Goal: Information Seeking & Learning: Learn about a topic

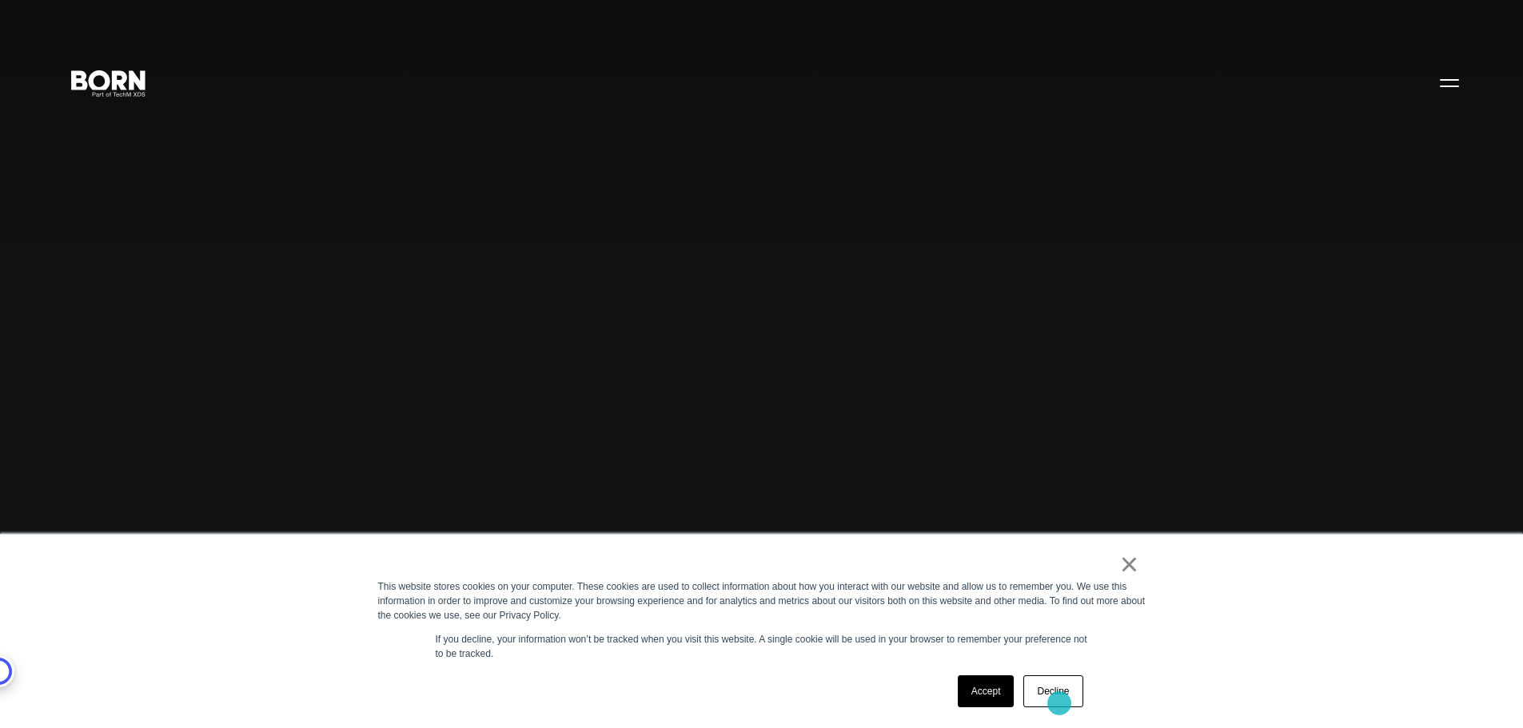
click at [1059, 704] on link "Decline" at bounding box center [1052, 692] width 59 height 32
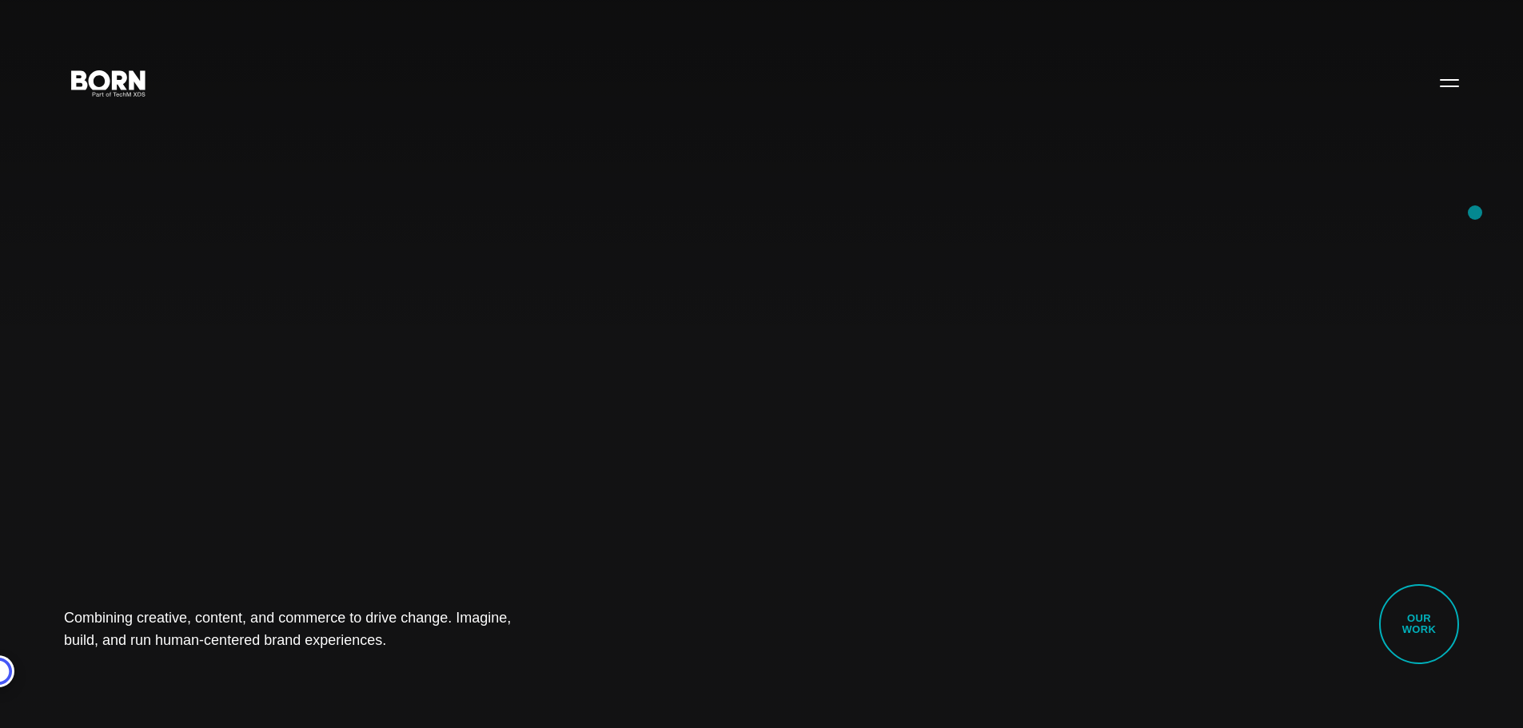
click at [1475, 213] on div "Combining creative, content, and commerce to drive change. Imagine, build, and …" at bounding box center [761, 364] width 1523 height 728
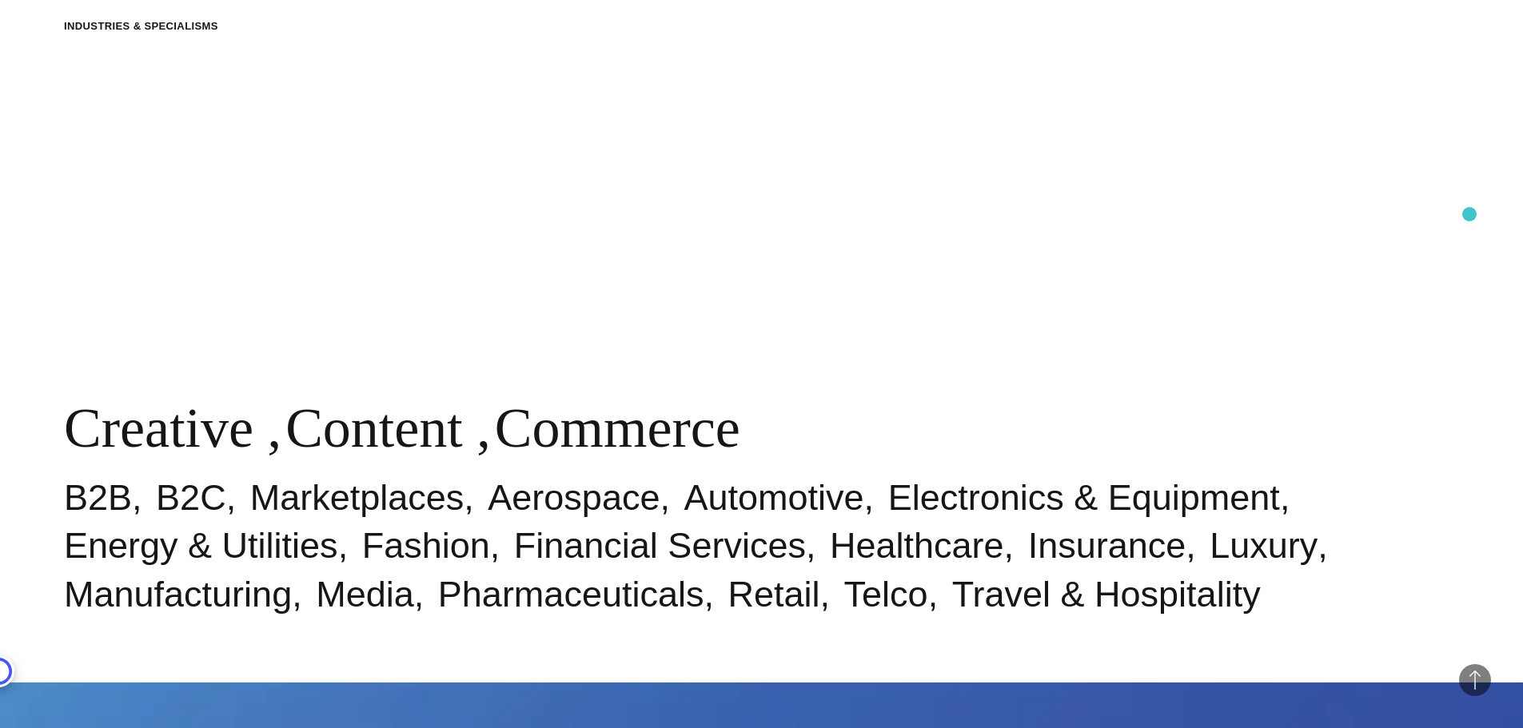
scroll to position [720, 0]
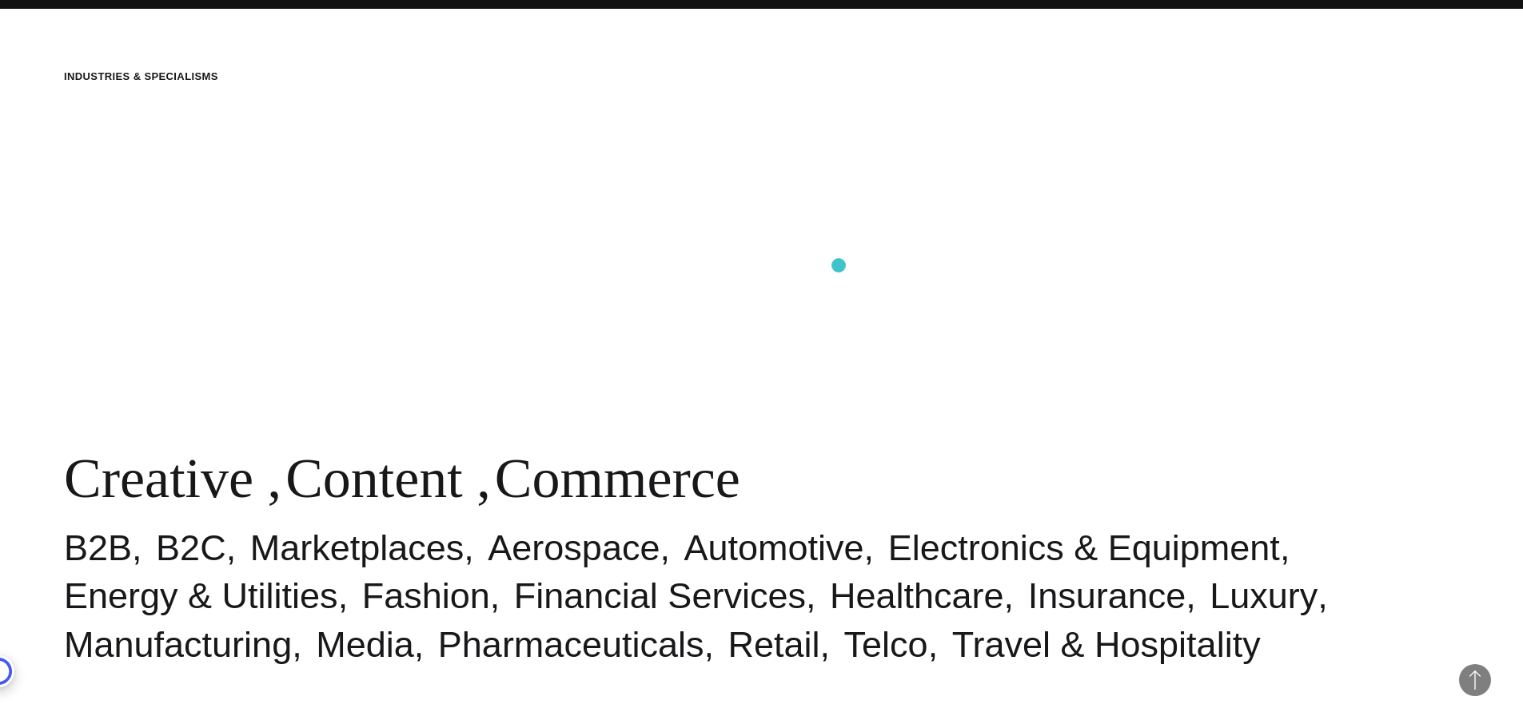
drag, startPoint x: 1384, startPoint y: 232, endPoint x: 644, endPoint y: 133, distance: 746.2
click at [404, 169] on div "Industries & Specialisms Creative , Content , Commerce B2B B2C Marketplaces Aer…" at bounding box center [761, 369] width 1523 height 728
drag, startPoint x: 644, startPoint y: 133, endPoint x: 1205, endPoint y: 226, distance: 568.3
click at [1138, 233] on div "Industries & Specialisms Creative , Content , Commerce B2B B2C Marketplaces Aer…" at bounding box center [761, 369] width 1523 height 728
drag, startPoint x: 435, startPoint y: 240, endPoint x: 1073, endPoint y: 345, distance: 646.6
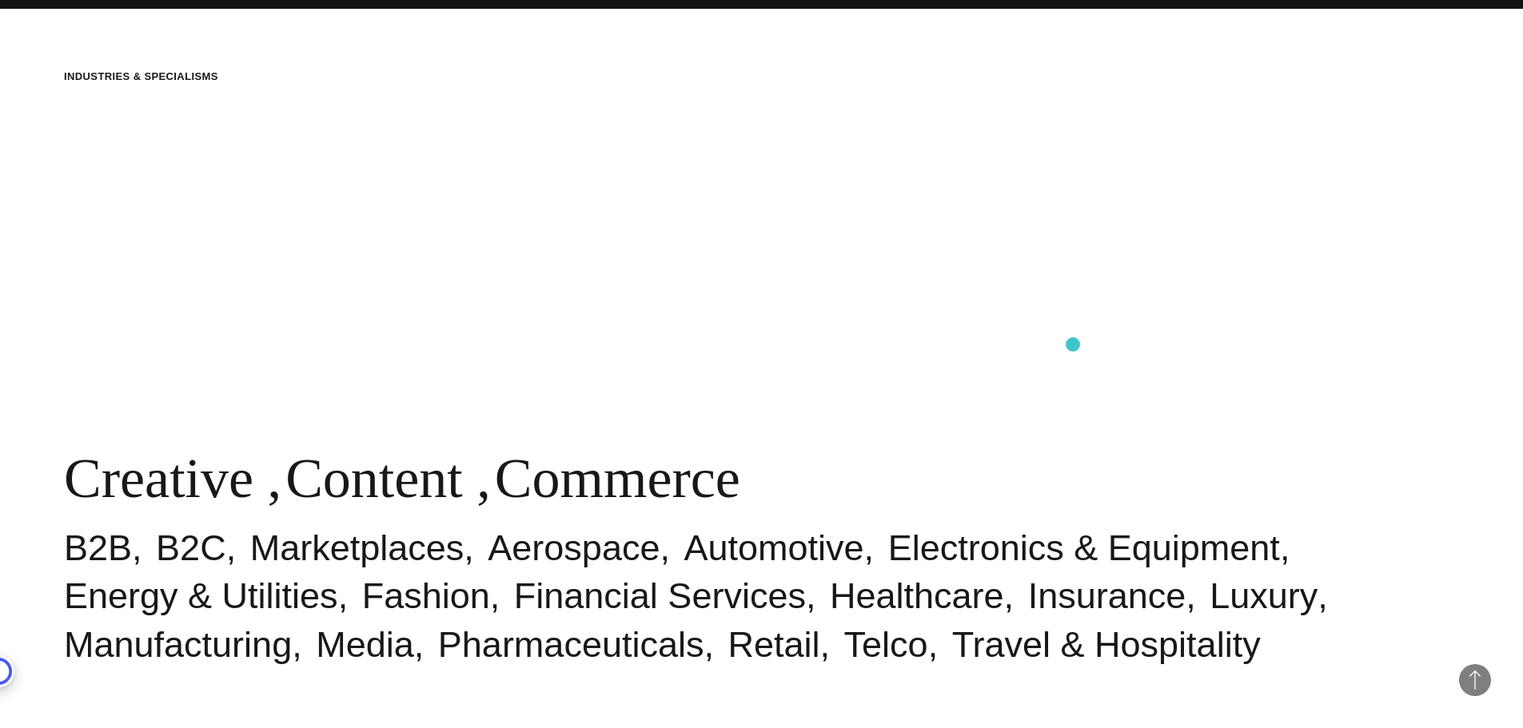
click at [1073, 345] on div "Industries & Specialisms Creative , Content , Commerce B2B B2C Marketplaces Aer…" at bounding box center [761, 369] width 1523 height 728
click at [877, 244] on div "Industries & Specialisms Creative , Content , Commerce B2B B2C Marketplaces Aer…" at bounding box center [761, 369] width 1523 height 728
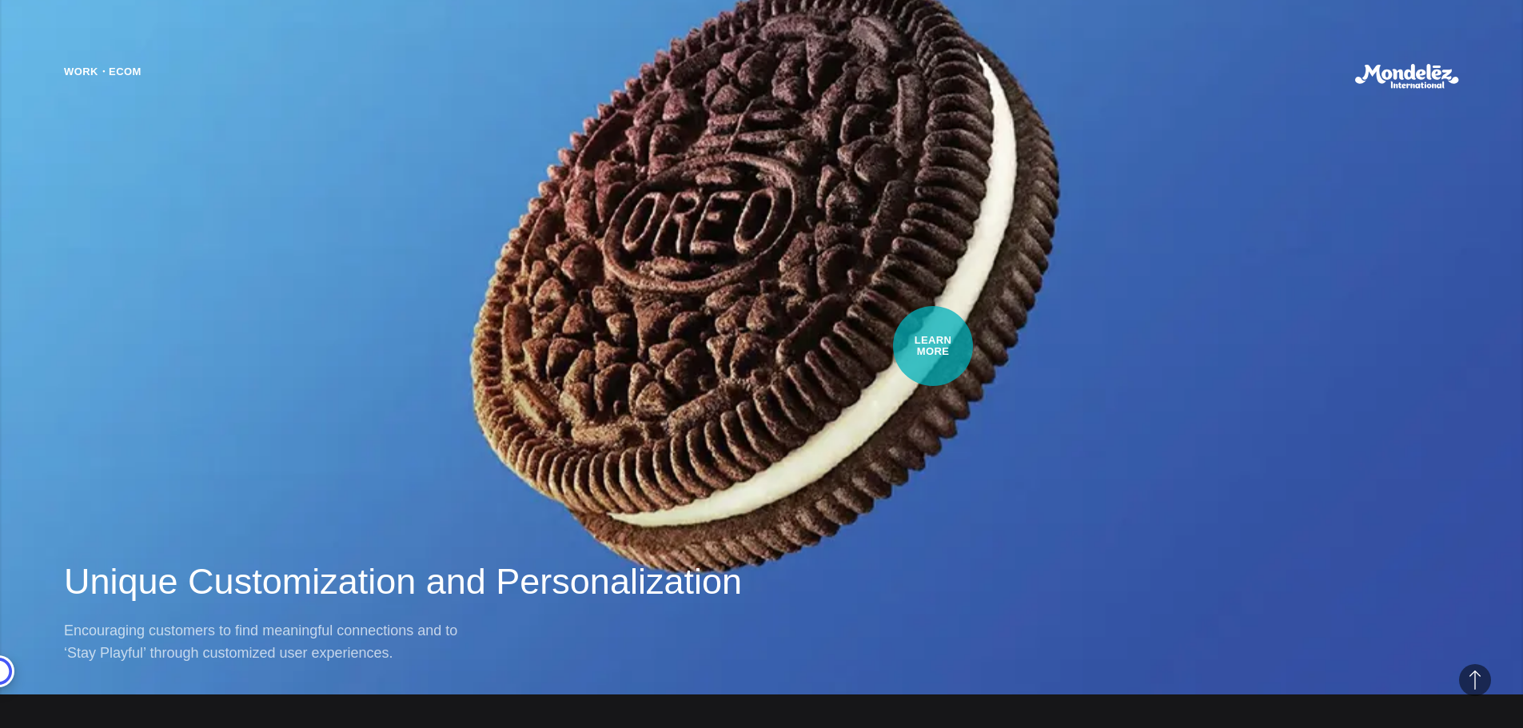
scroll to position [1439, 0]
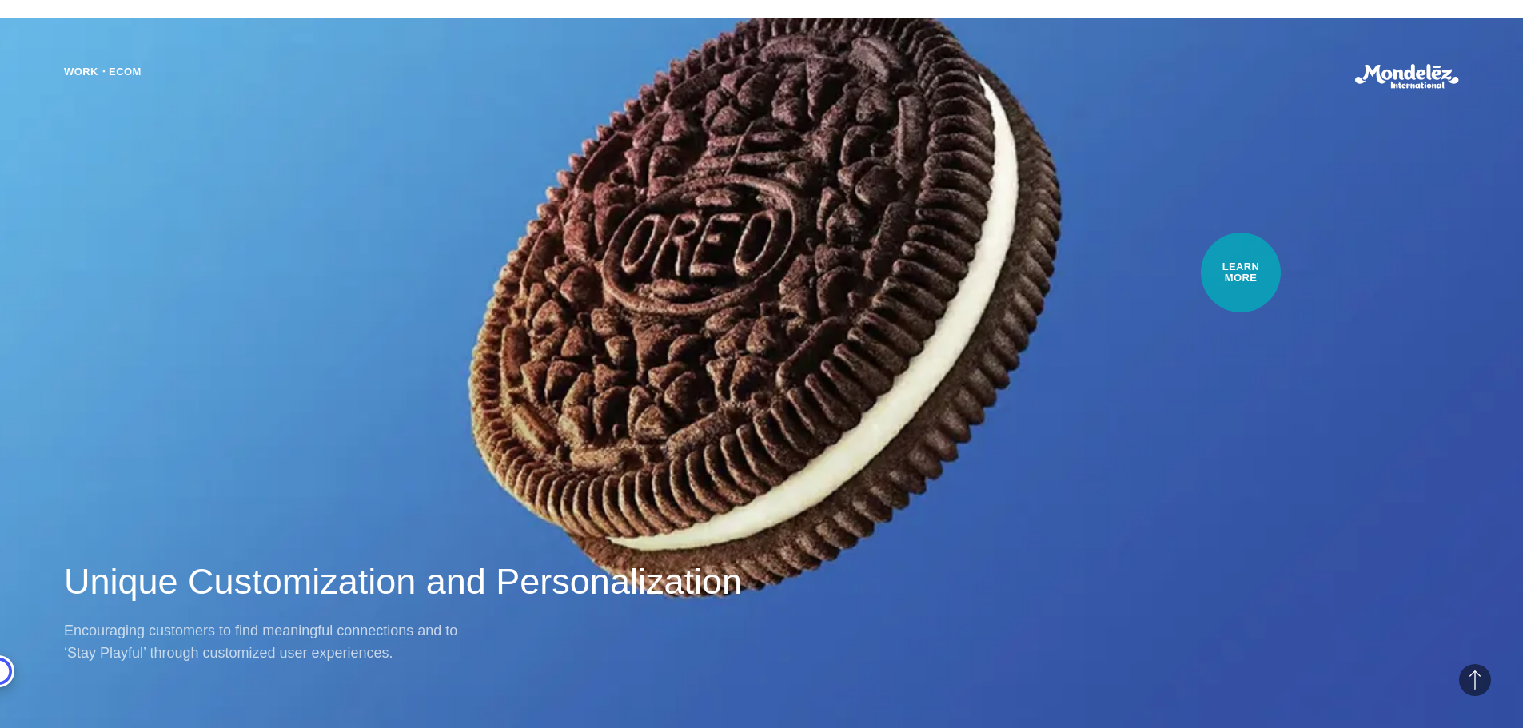
click at [1241, 273] on div "Work・Ecom Unique Customization and Personalization Encouraging customers to fin…" at bounding box center [761, 364] width 1523 height 728
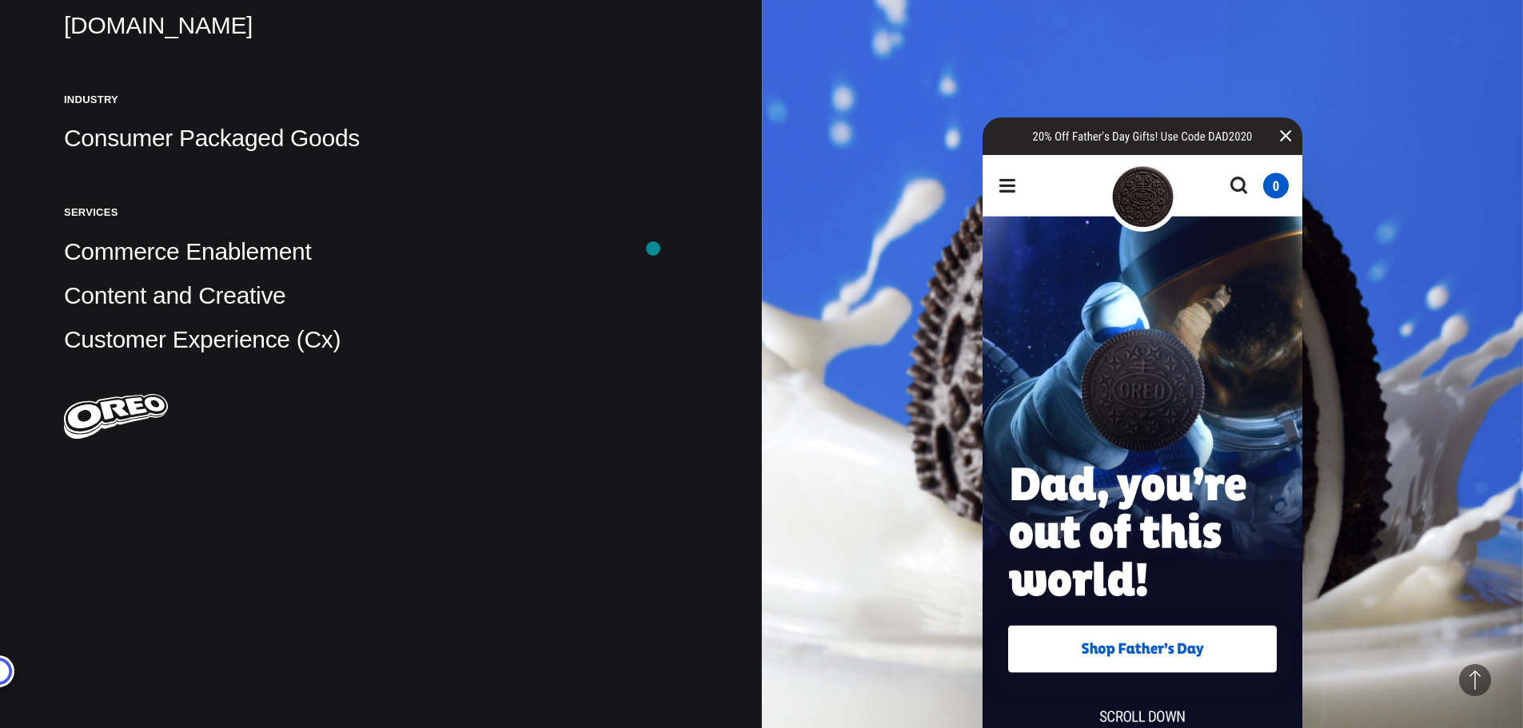
scroll to position [480, 0]
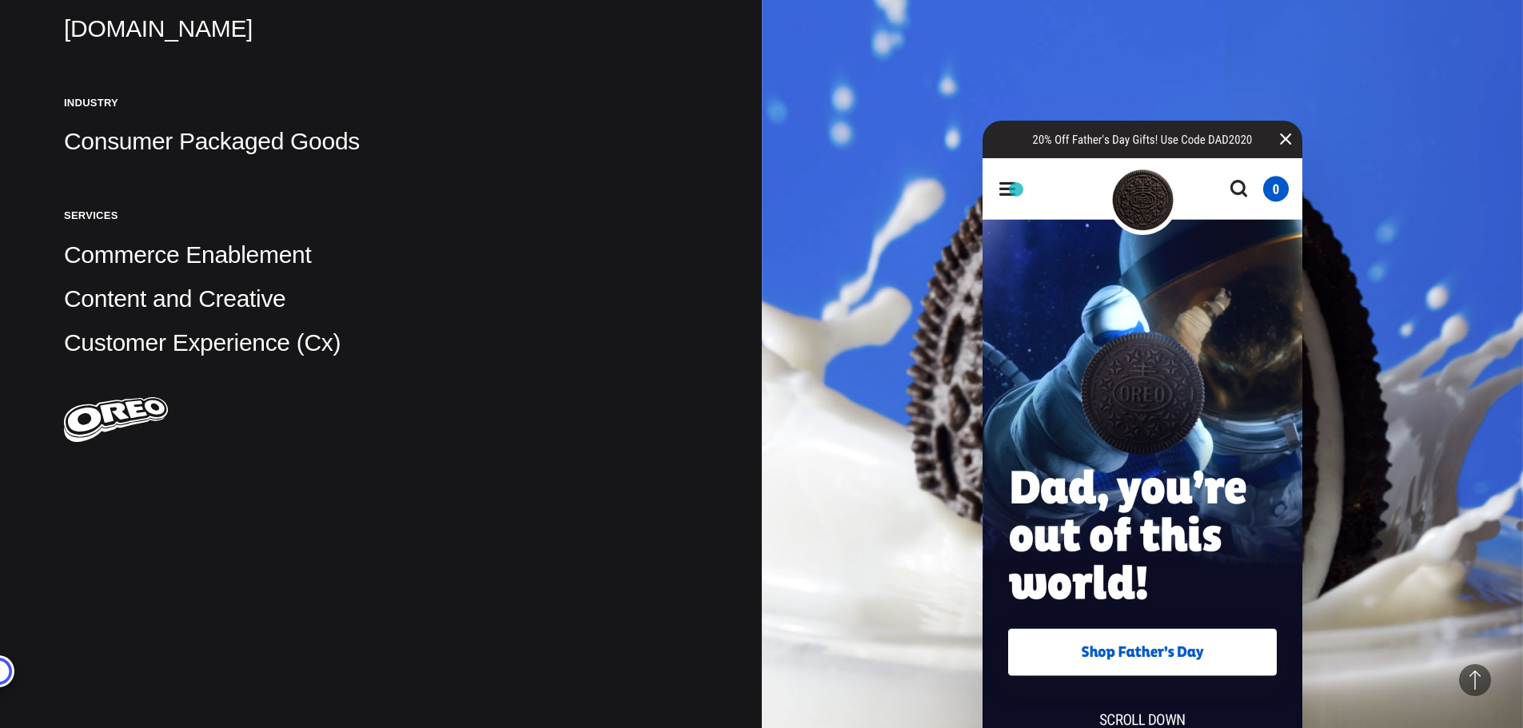
click at [1015, 189] on img at bounding box center [1143, 466] width 320 height 691
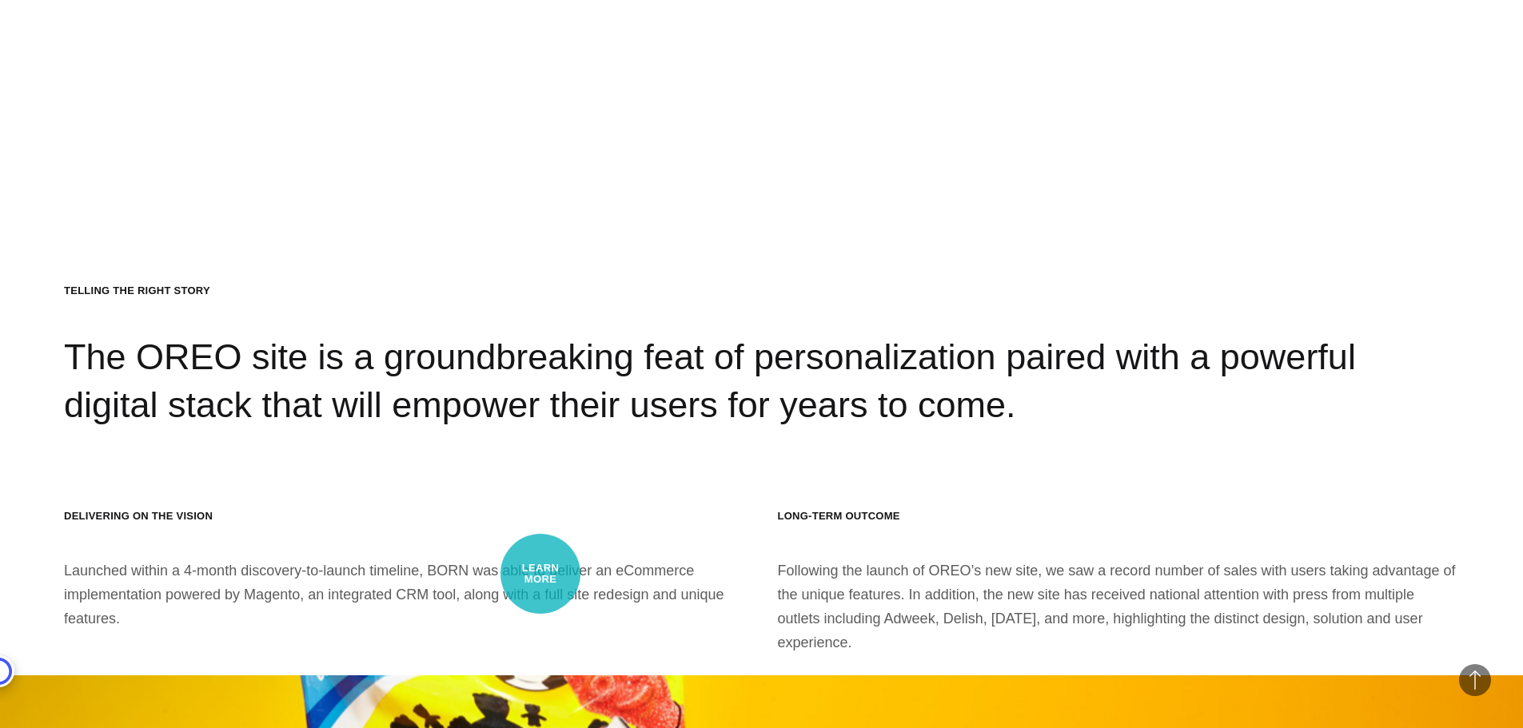
scroll to position [20162, 0]
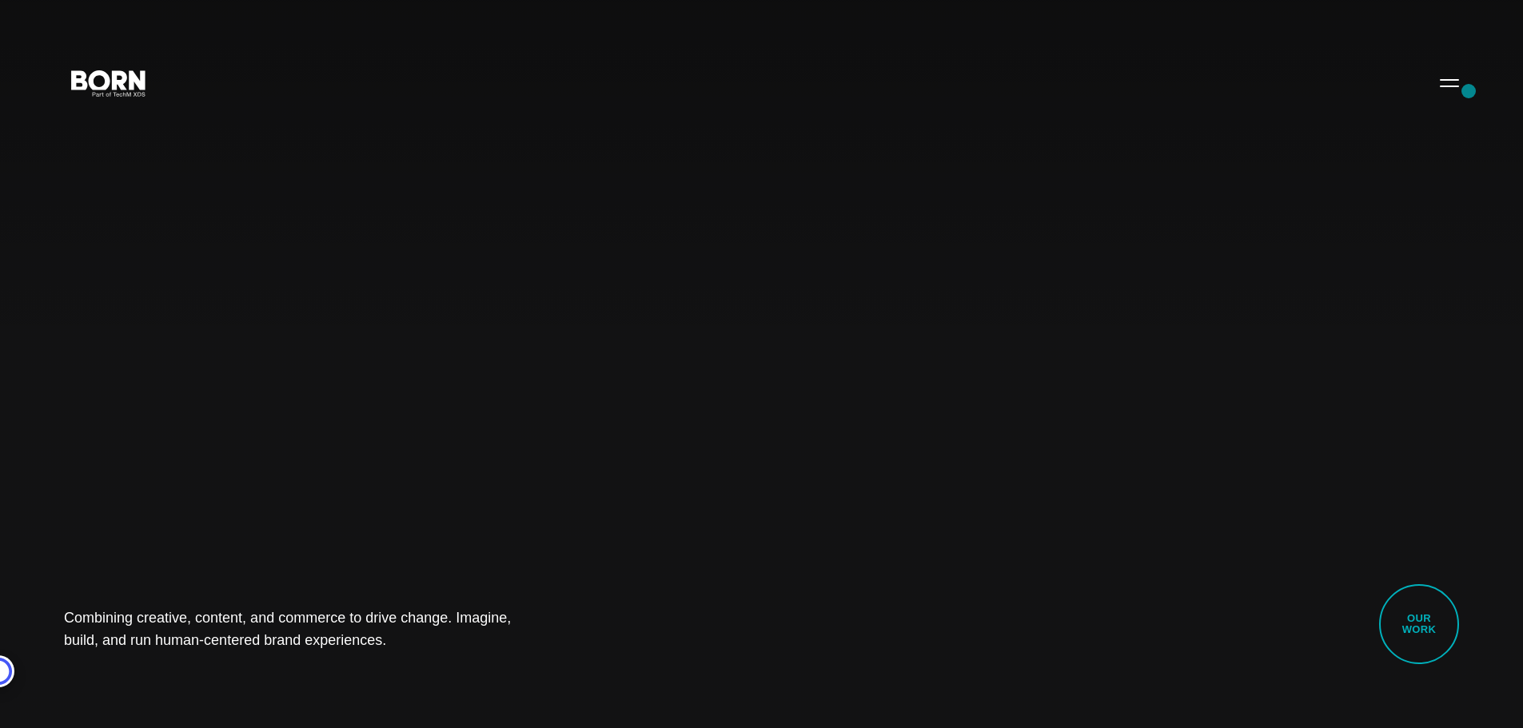
click at [1469, 91] on div "Combining creative, content, and commerce to drive change. Imagine, build, and …" at bounding box center [761, 364] width 1523 height 728
click at [1447, 85] on button "Primary Menu" at bounding box center [1449, 83] width 38 height 34
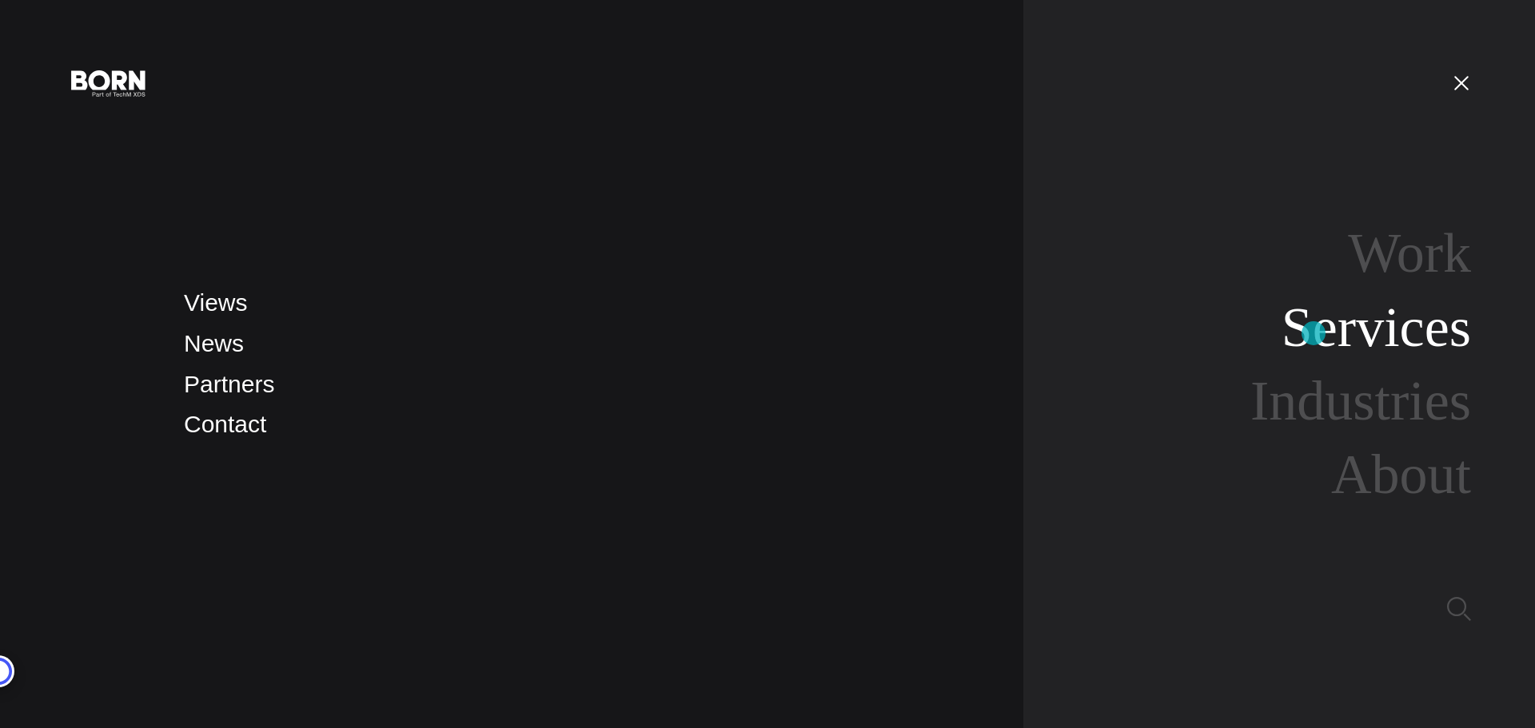
click at [1314, 333] on link "Services" at bounding box center [1376, 328] width 189 height 62
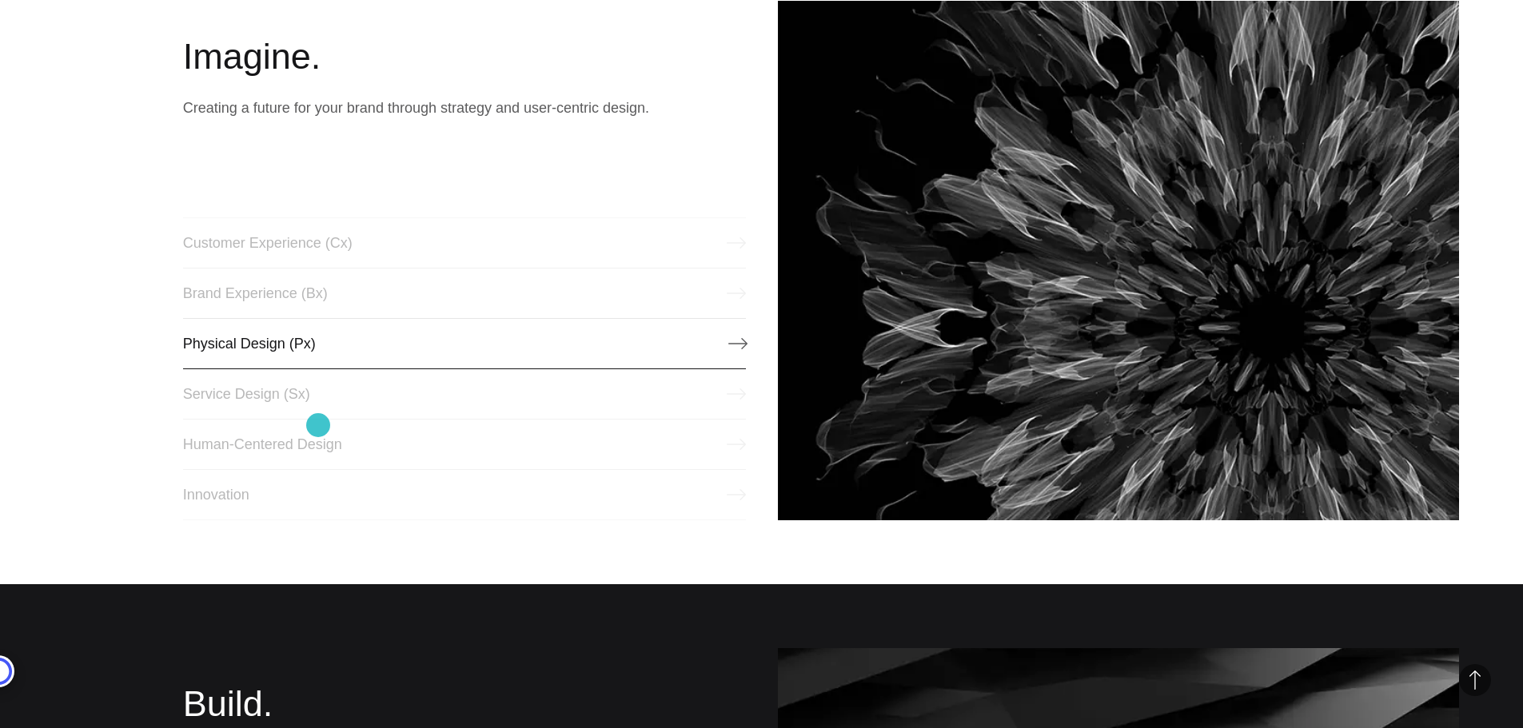
scroll to position [800, 0]
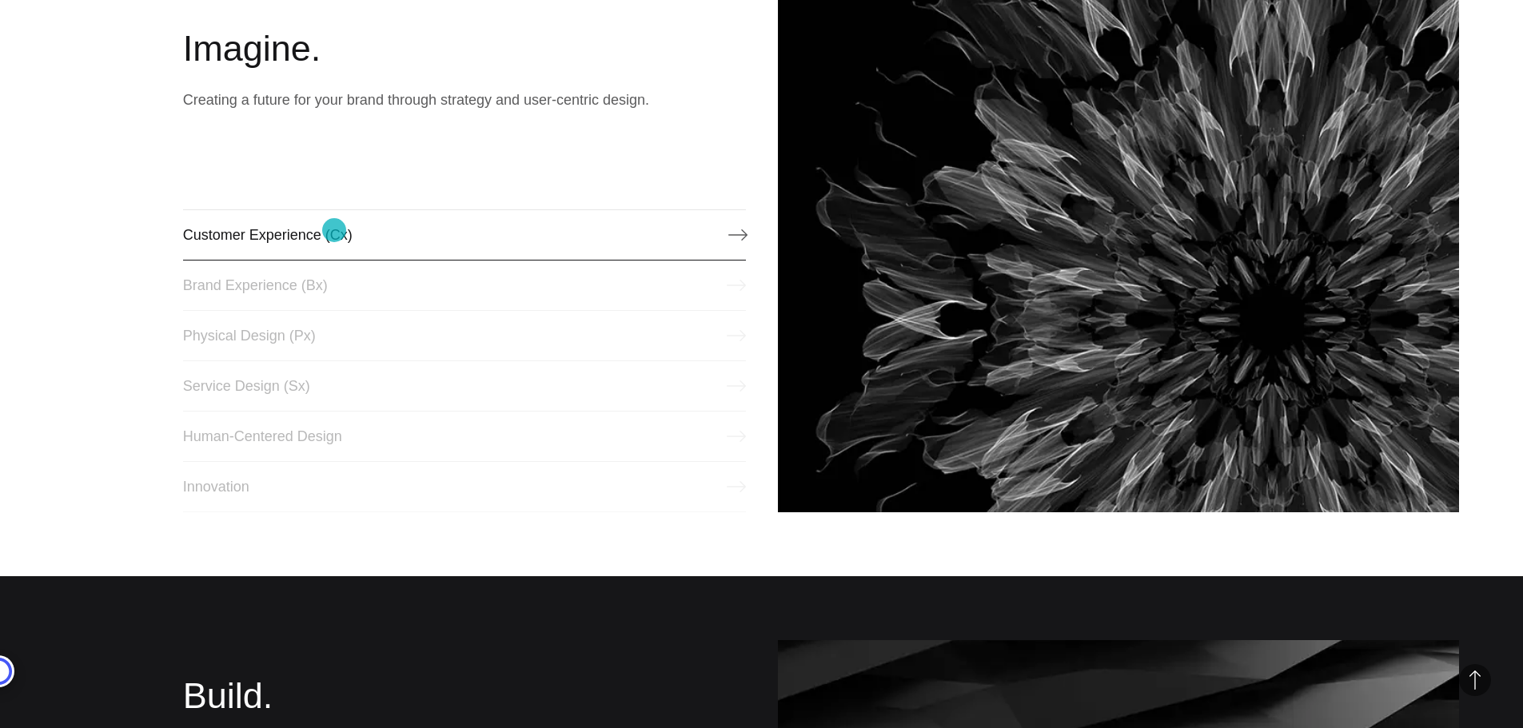
click at [334, 230] on link "Customer Experience (Cx)" at bounding box center [464, 234] width 563 height 51
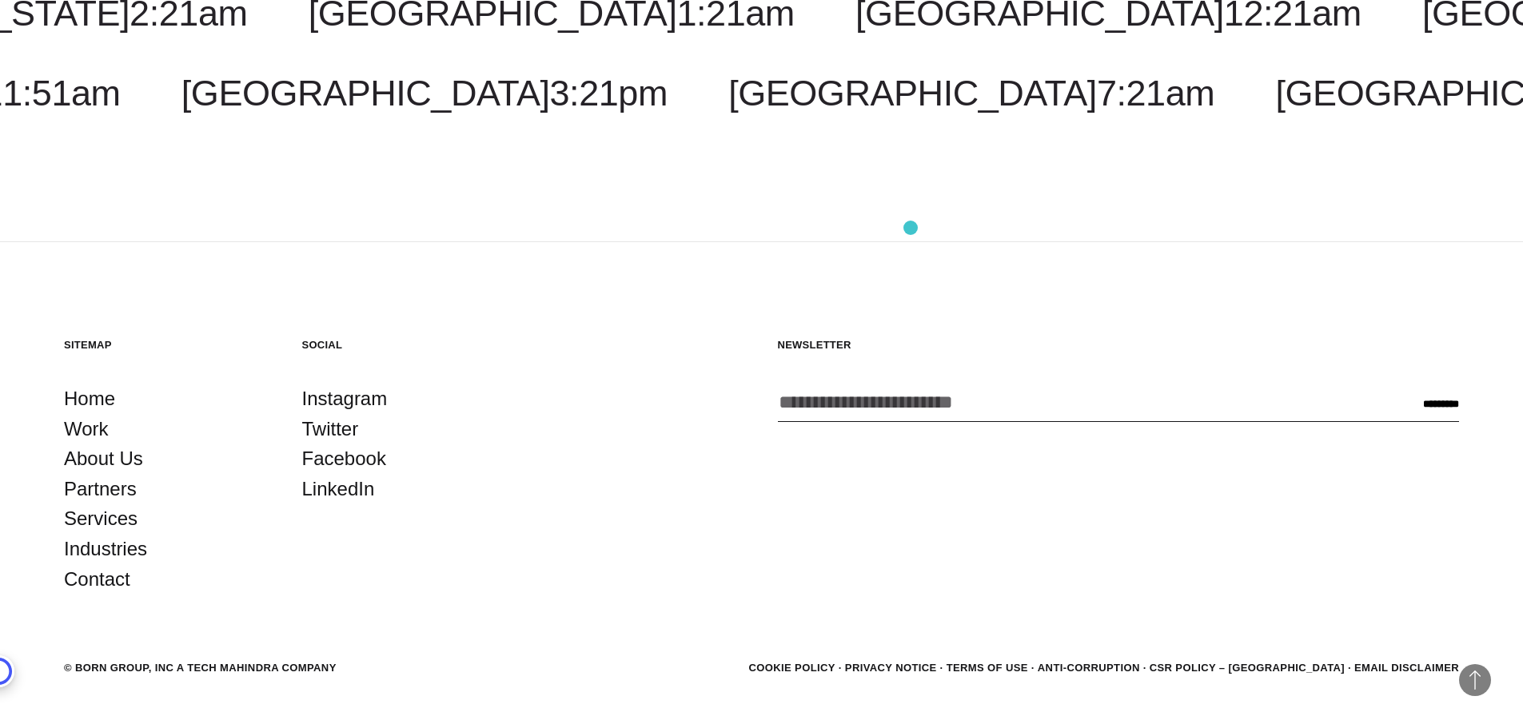
scroll to position [4407, 0]
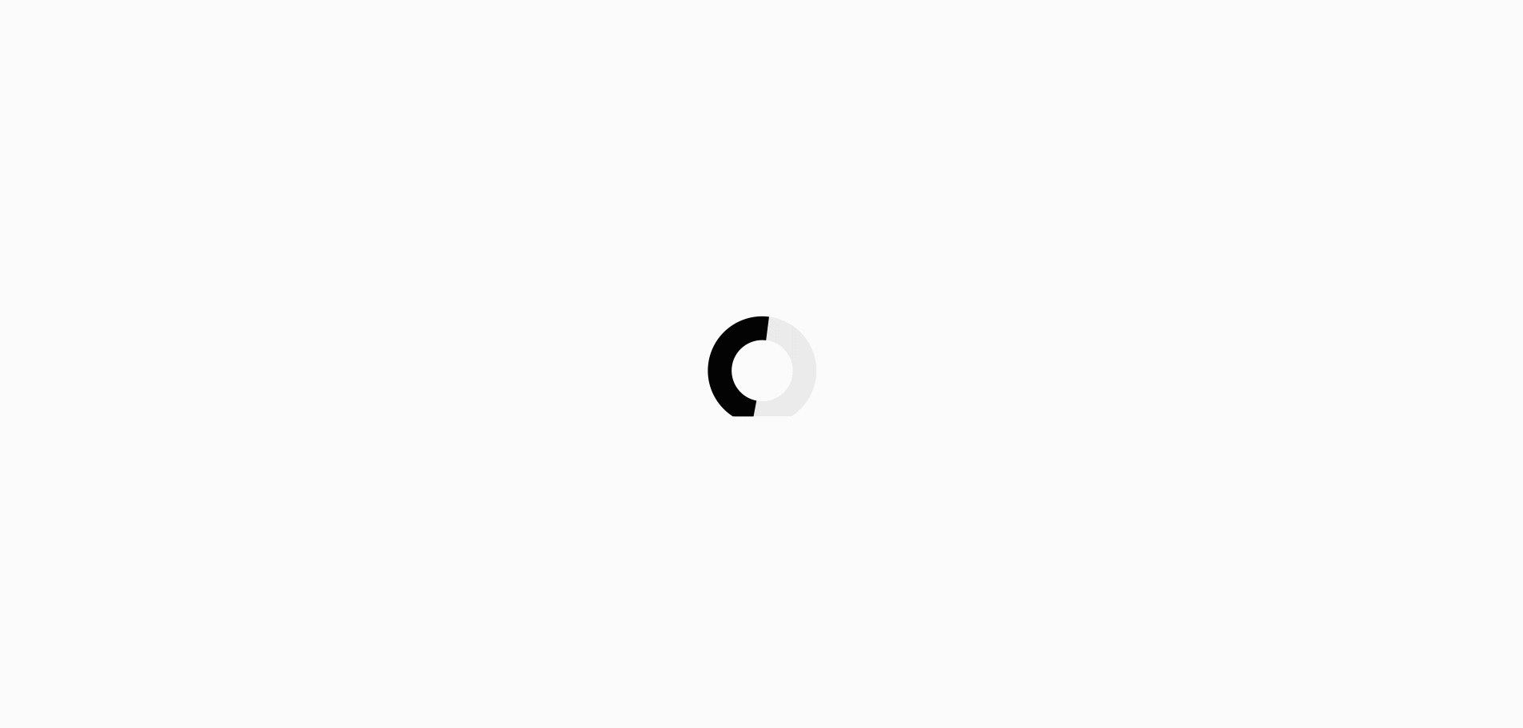
scroll to position [800, 0]
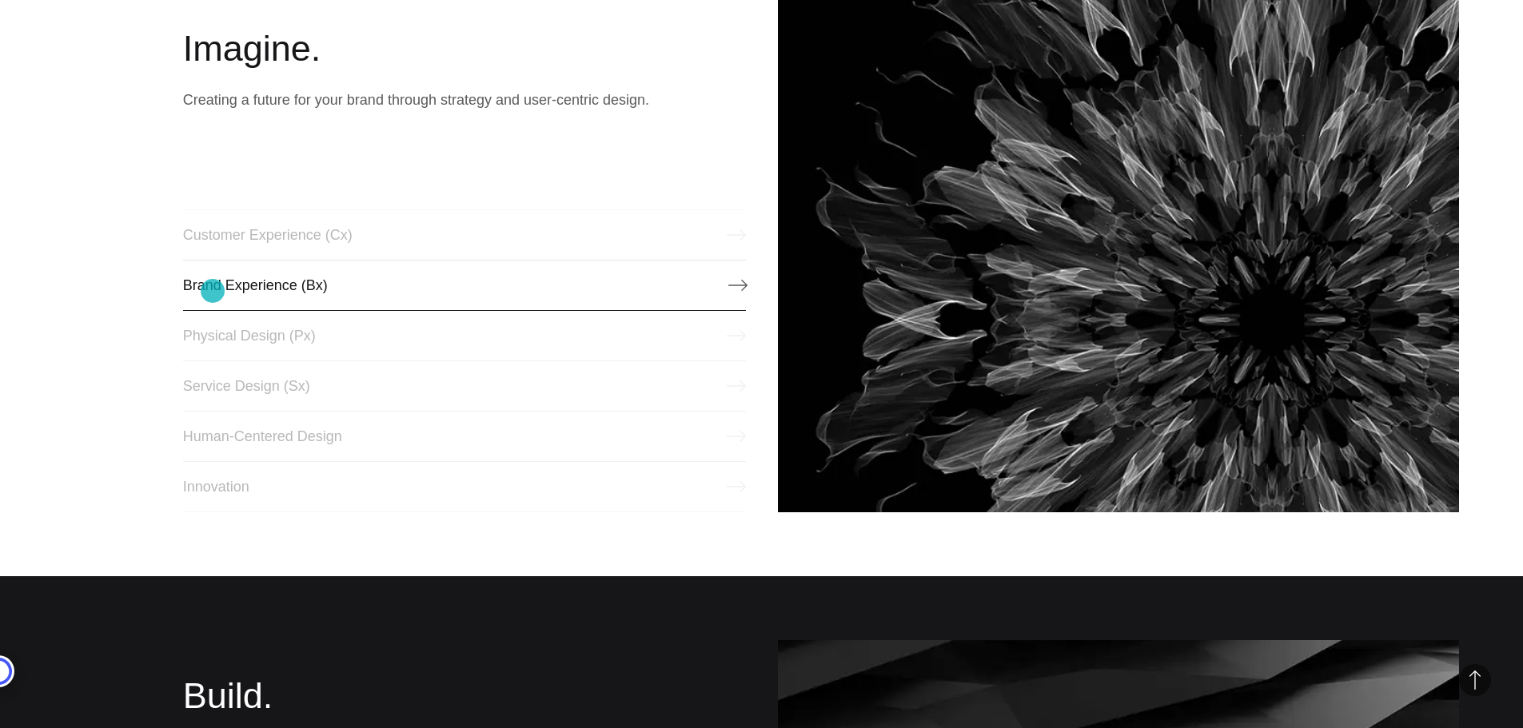
click at [211, 294] on link "Brand Experience (Bx)" at bounding box center [464, 285] width 563 height 51
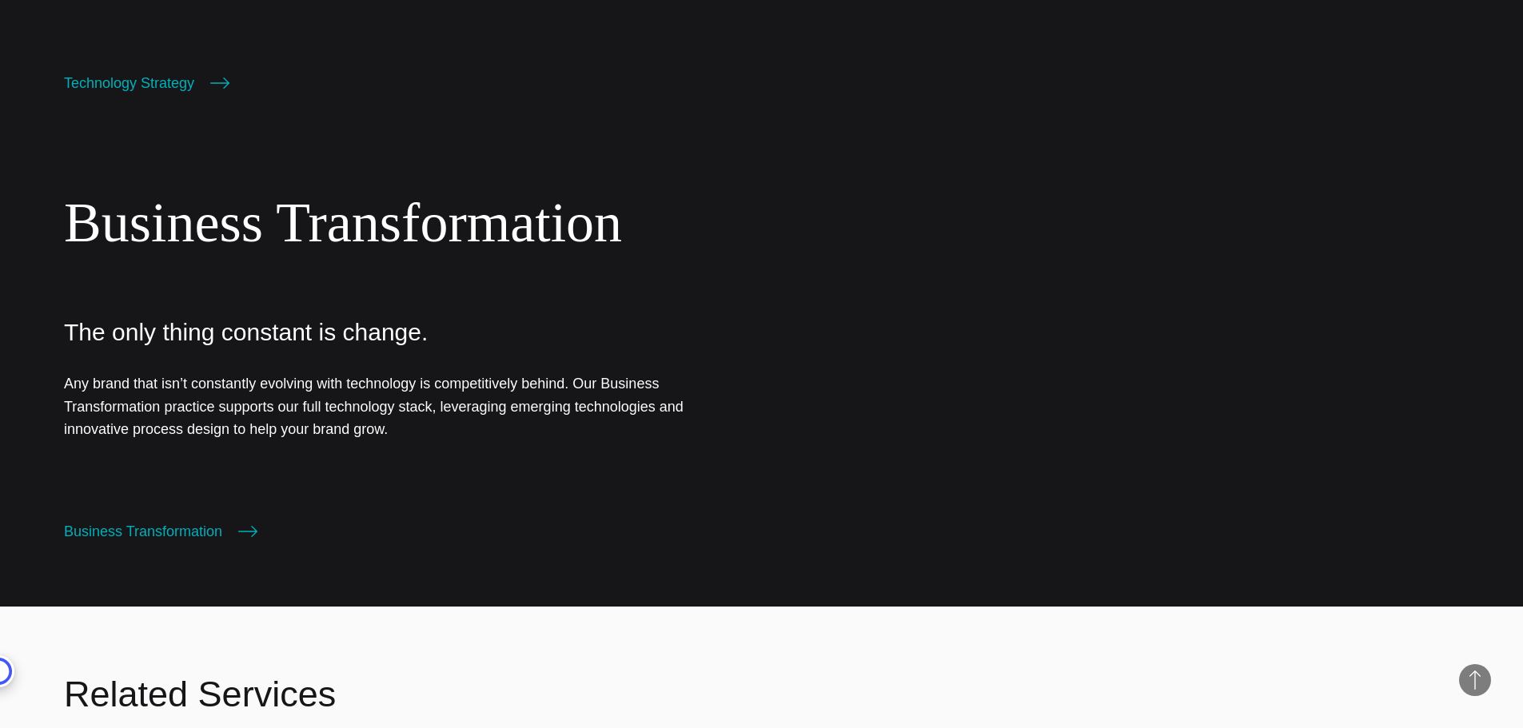
scroll to position [2159, 0]
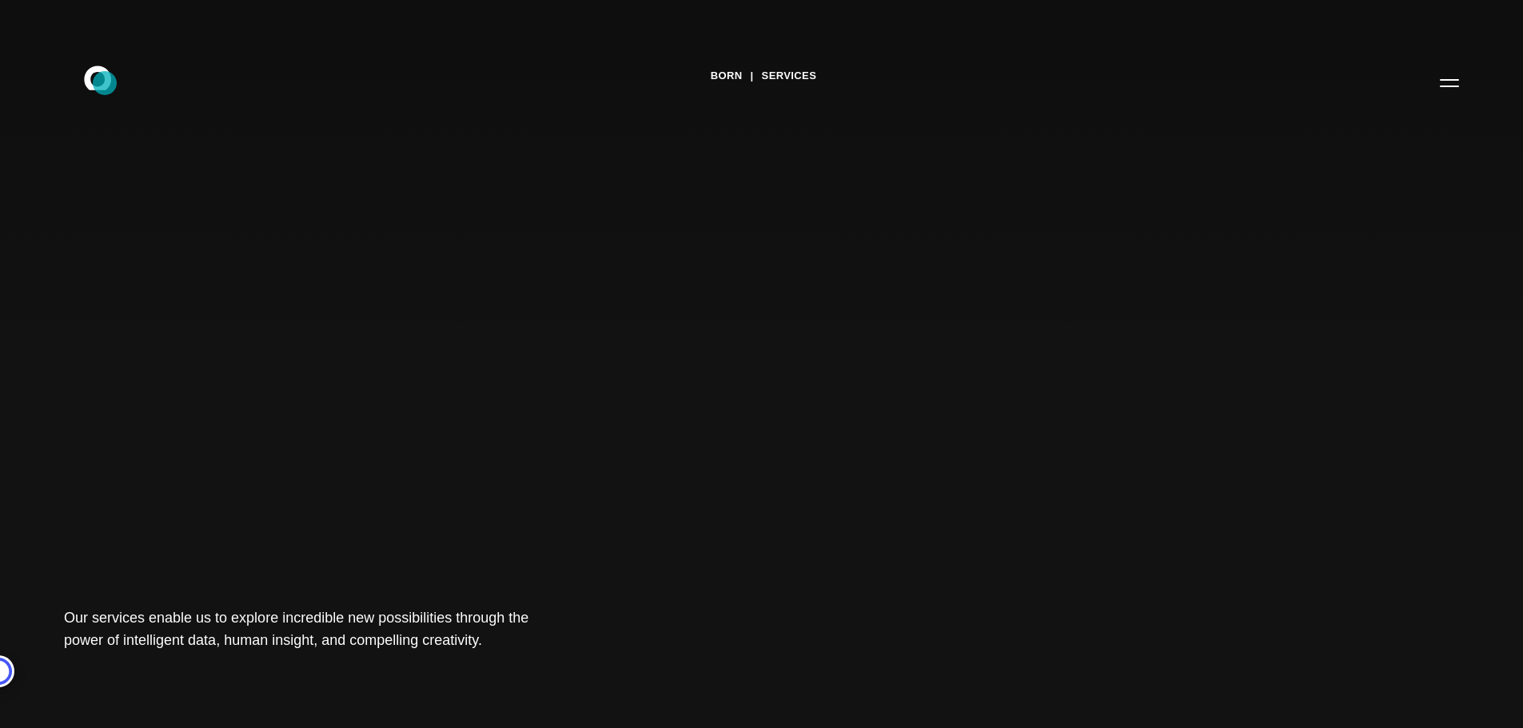
click at [88, 82] on icon at bounding box center [97, 78] width 27 height 24
